Goal: Information Seeking & Learning: Learn about a topic

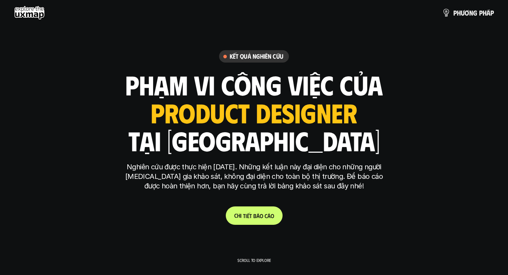
click at [266, 209] on link "C h i t i ế t b á o c á o" at bounding box center [254, 215] width 57 height 18
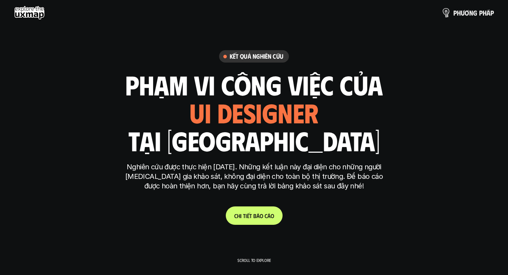
click at [460, 15] on p "p h ư ơ n g p h á p" at bounding box center [474, 13] width 41 height 8
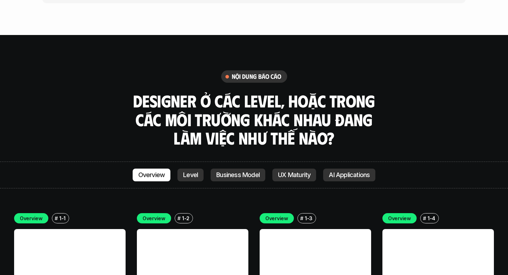
scroll to position [1999, 0]
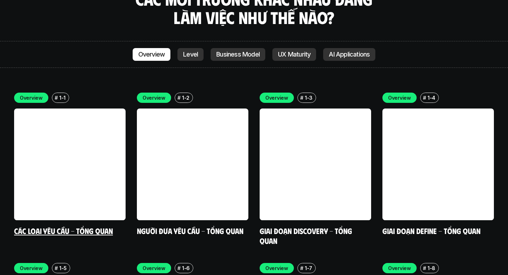
click at [79, 145] on link at bounding box center [70, 164] width 112 height 112
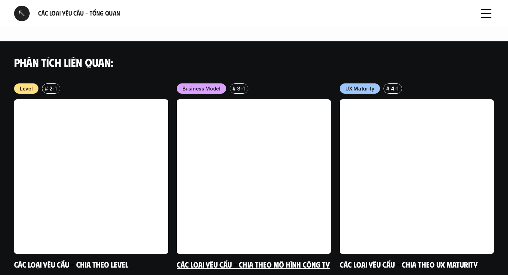
scroll to position [757, 0]
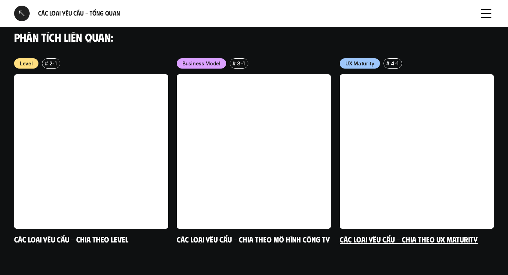
click at [357, 133] on link at bounding box center [417, 151] width 154 height 154
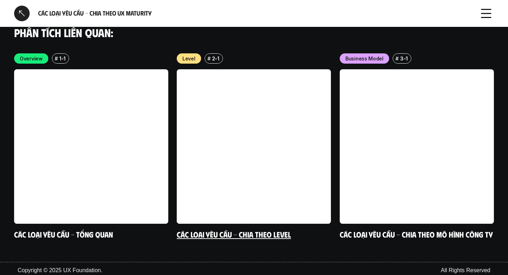
scroll to position [1298, 0]
